Goal: Transaction & Acquisition: Purchase product/service

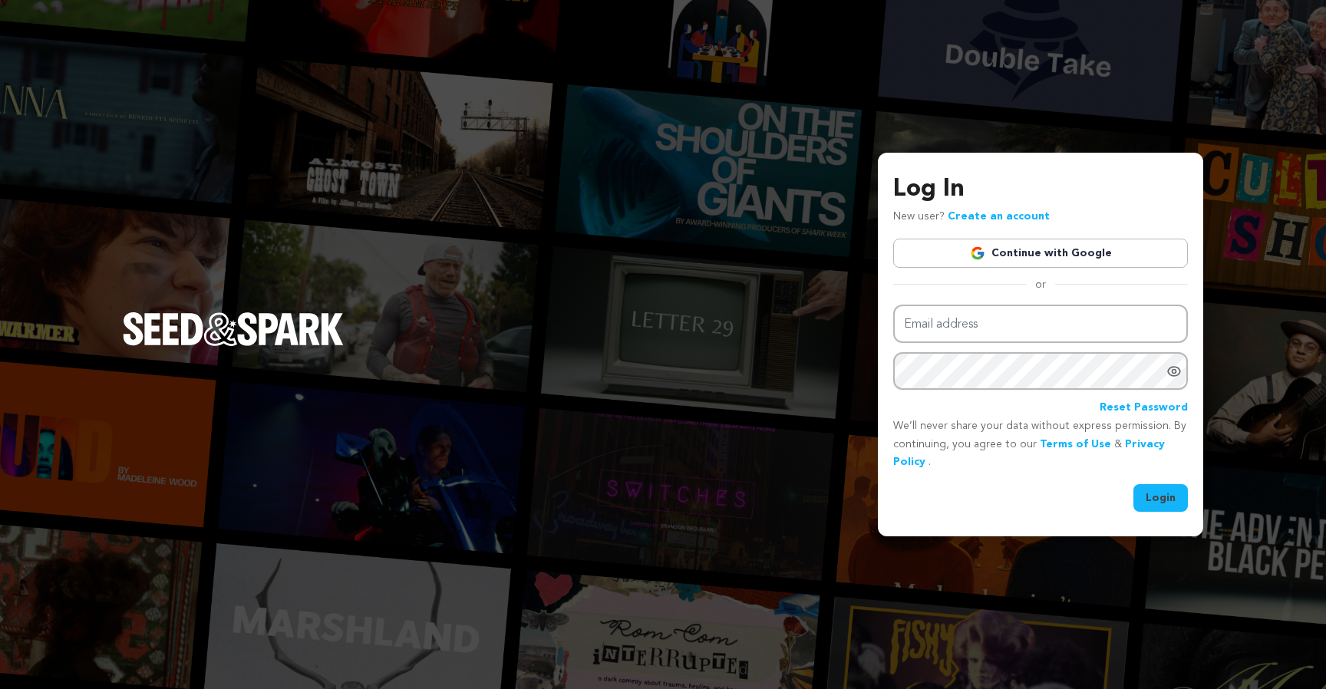
click at [956, 252] on link "Continue with Google" at bounding box center [1040, 253] width 295 height 29
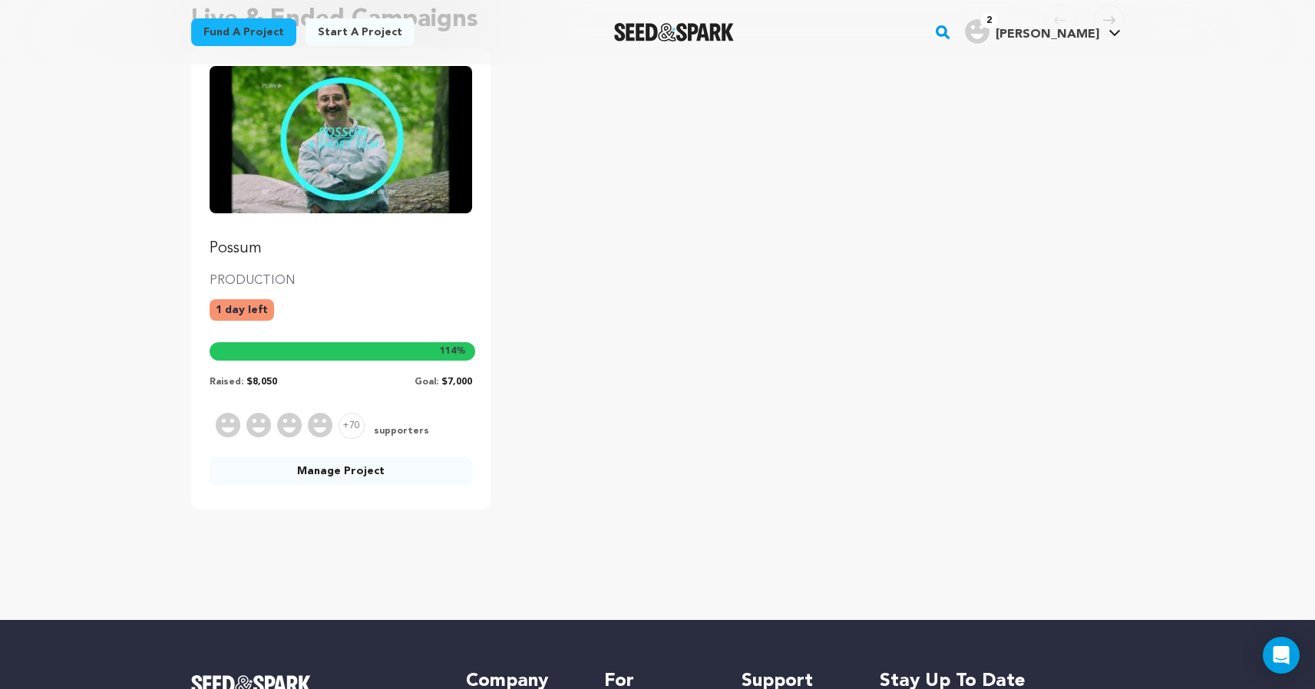
scroll to position [78, 0]
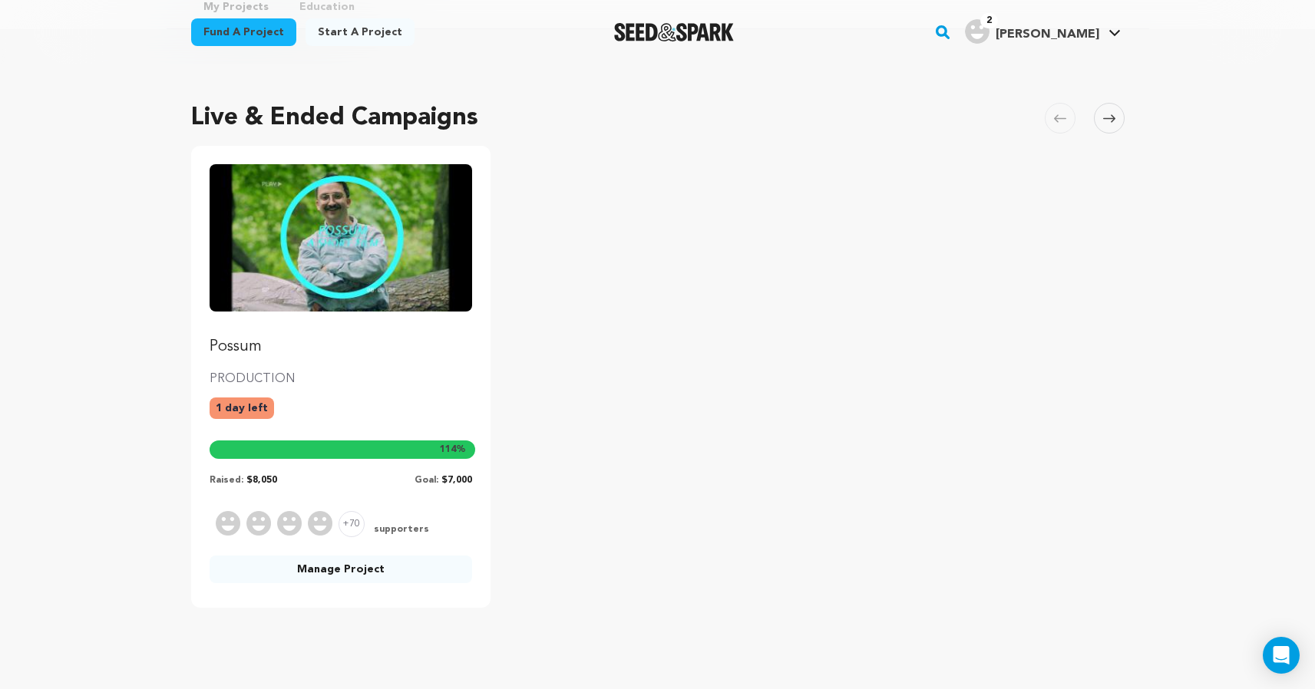
click at [345, 266] on img "Fund Possum" at bounding box center [341, 237] width 263 height 147
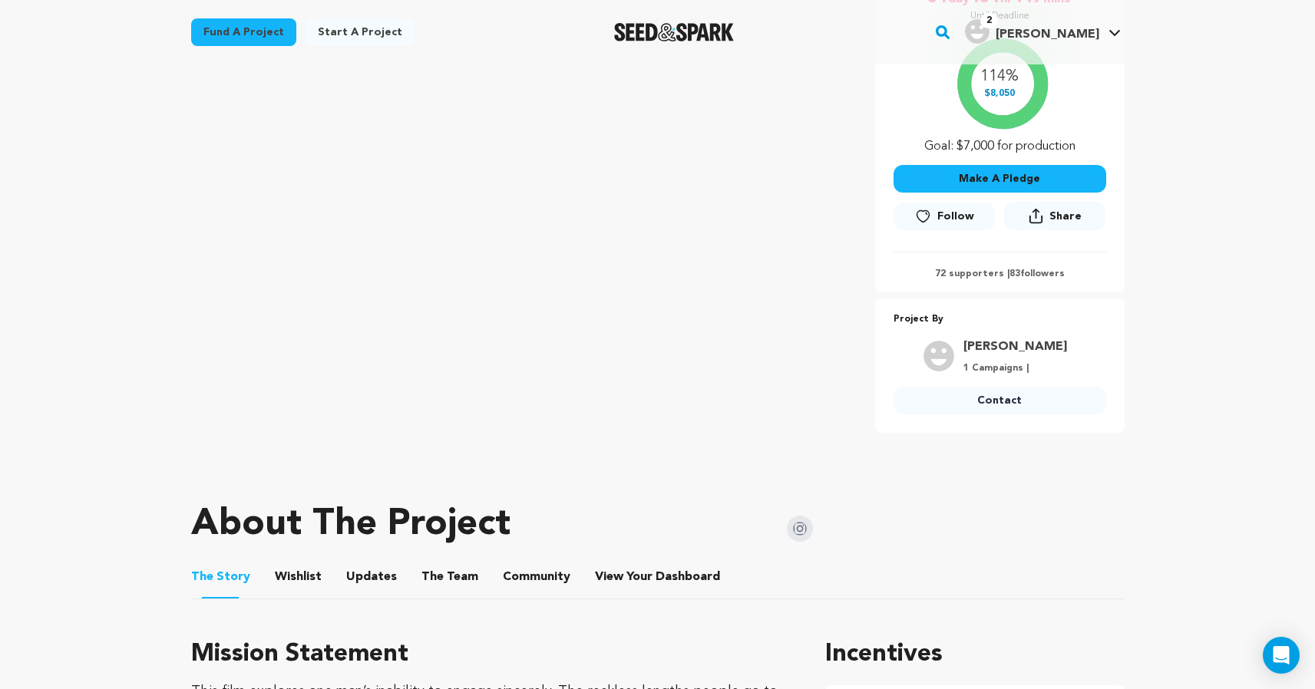
scroll to position [103, 0]
